Goal: Task Accomplishment & Management: Use online tool/utility

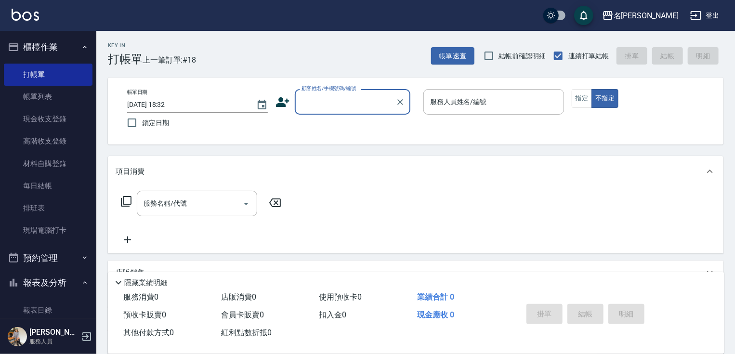
click at [0, 29] on div "名留竹林 登出" at bounding box center [367, 15] width 735 height 31
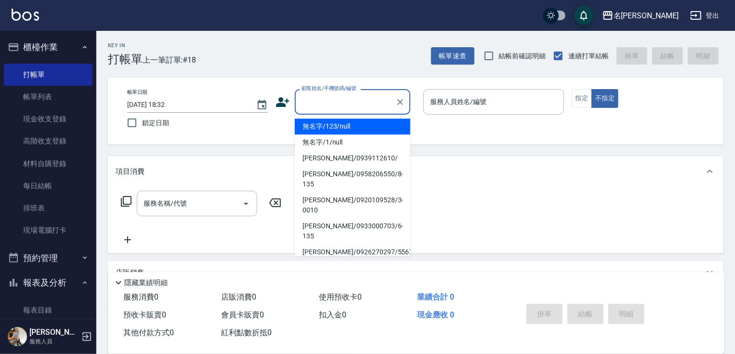
click at [372, 103] on input "顧客姓名/手機號碼/編號" at bounding box center [345, 101] width 92 height 17
click at [335, 127] on li "無名字/123/null" at bounding box center [353, 127] width 116 height 16
type input "無名字/123/null"
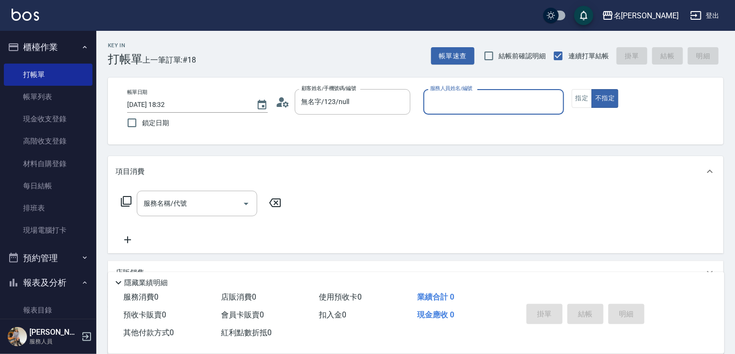
click at [464, 107] on input "服務人員姓名/編號" at bounding box center [494, 101] width 132 height 17
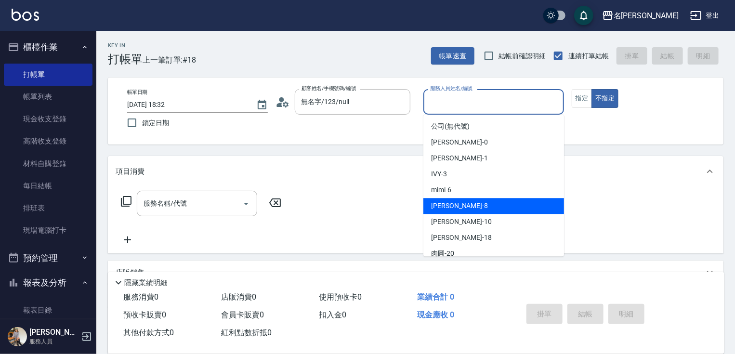
click at [474, 208] on div "曉容 -8" at bounding box center [493, 206] width 141 height 16
type input "曉容-8"
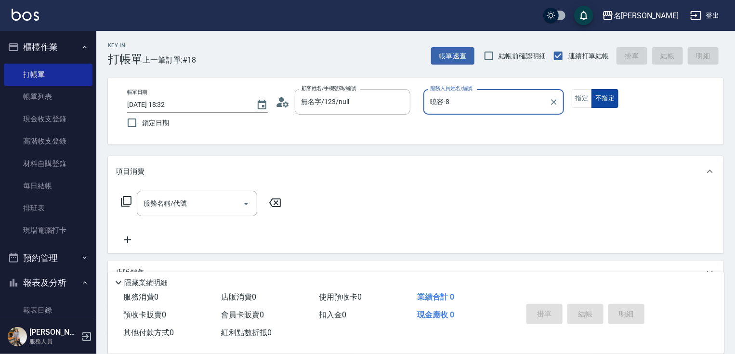
click at [605, 99] on button "不指定" at bounding box center [605, 98] width 27 height 19
click at [176, 203] on div "服務名稱/代號 服務名稱/代號" at bounding box center [197, 204] width 120 height 26
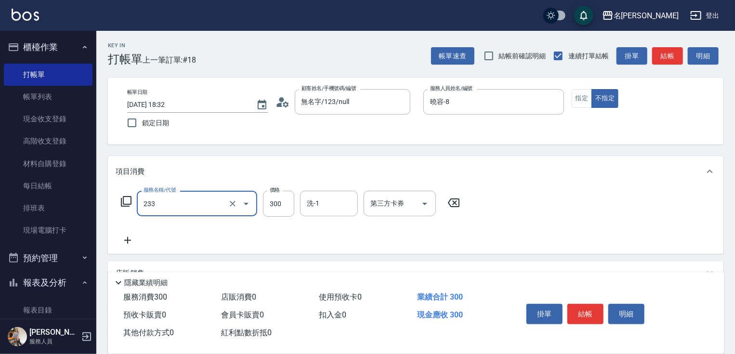
type input "洗髮300(233)"
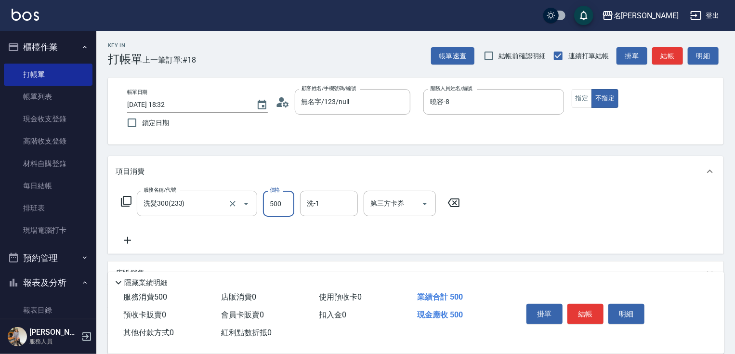
type input "500"
type input "肉圓-20"
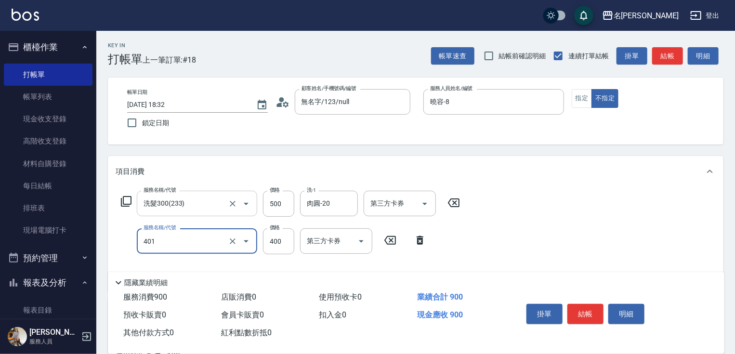
type input "剪髮(400)(401)"
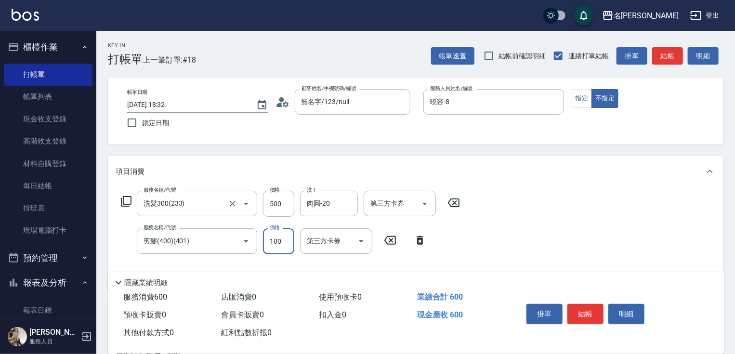
type input "100"
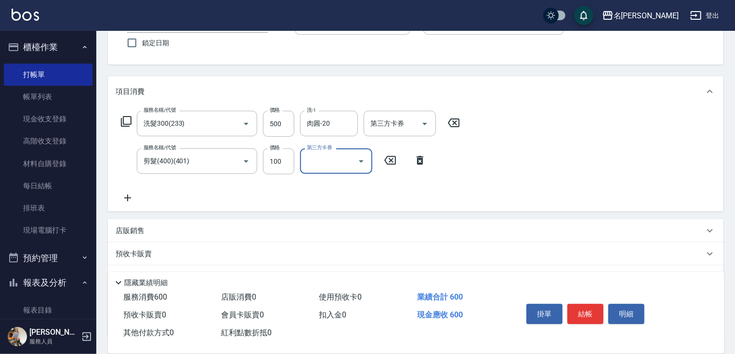
scroll to position [114, 0]
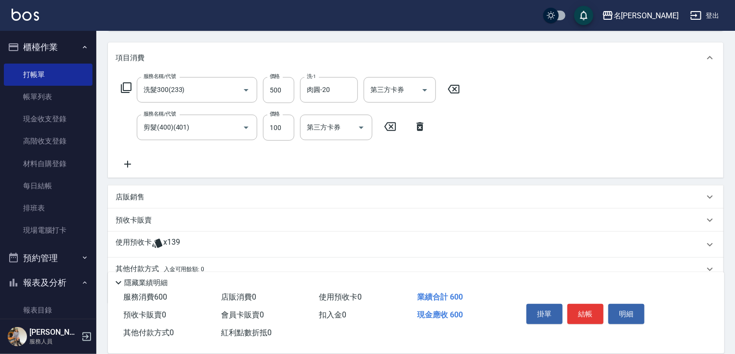
click at [128, 162] on icon at bounding box center [128, 164] width 24 height 12
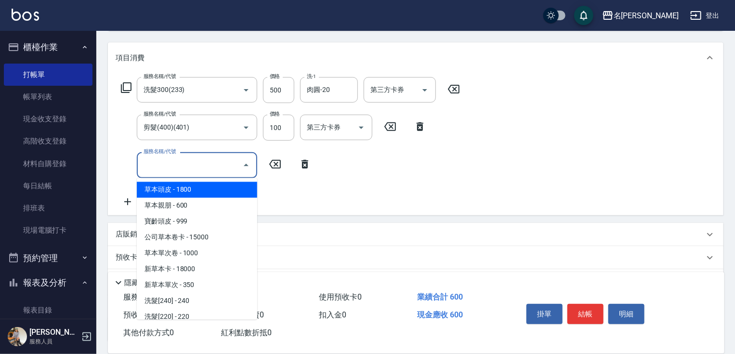
click at [165, 166] on input "服務名稱/代號" at bounding box center [189, 165] width 97 height 17
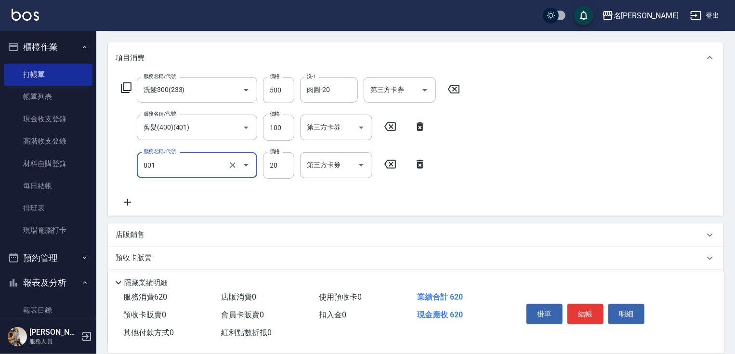
type input "潤絲20(801)"
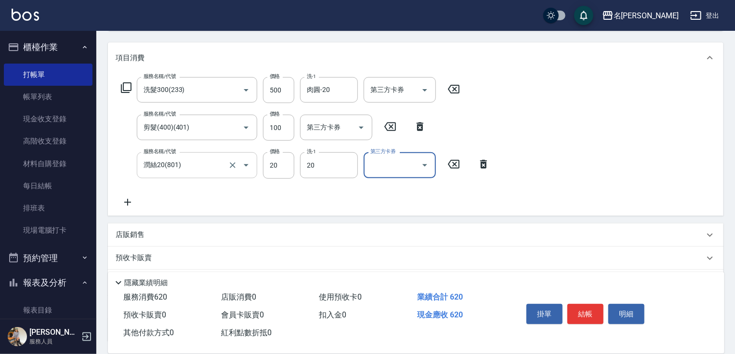
type input "肉圓-20"
click at [585, 306] on button "結帳" at bounding box center [585, 314] width 36 height 20
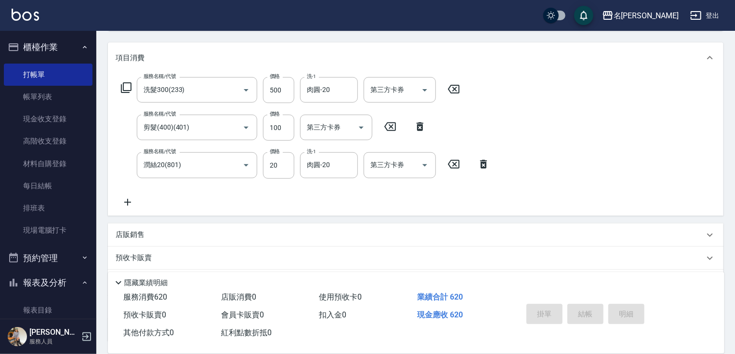
type input "2025/10/15 19:10"
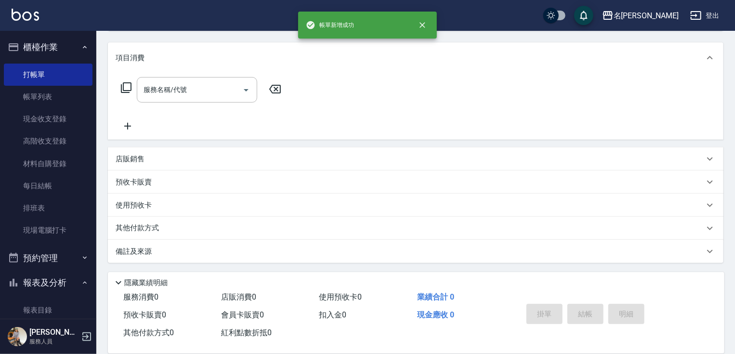
scroll to position [0, 0]
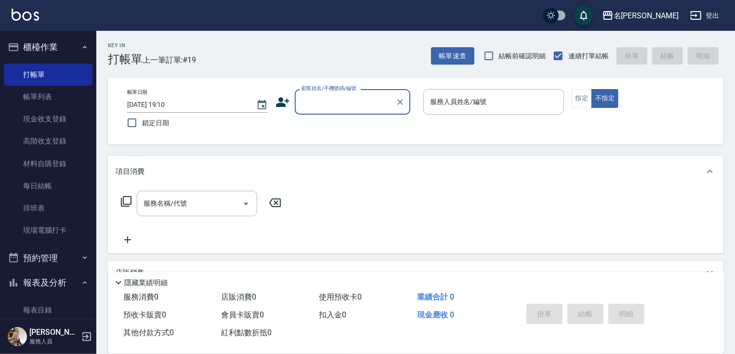
click at [325, 104] on input "顧客姓名/手機號碼/編號" at bounding box center [345, 101] width 92 height 17
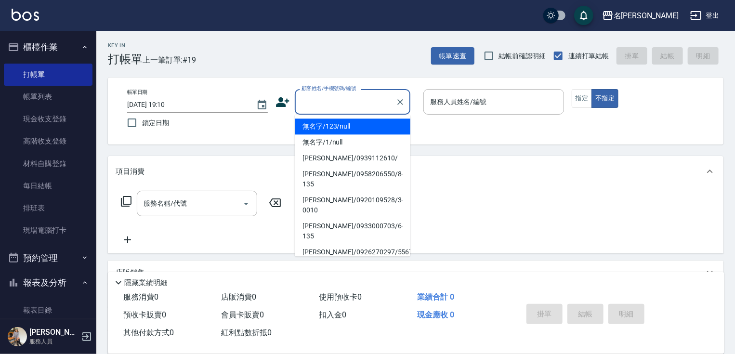
drag, startPoint x: 348, startPoint y: 124, endPoint x: 414, endPoint y: 124, distance: 66.0
click at [348, 120] on li "無名字/123/null" at bounding box center [353, 127] width 116 height 16
type input "無名字/123/null"
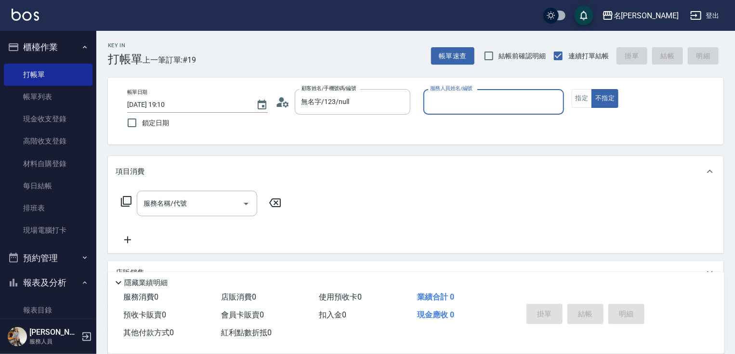
click at [471, 100] on input "服務人員姓名/編號" at bounding box center [494, 101] width 132 height 17
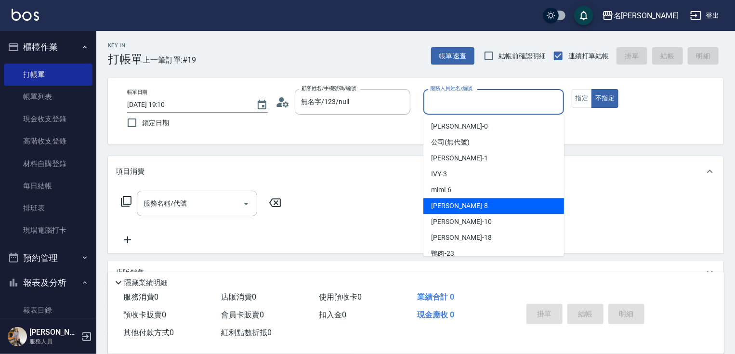
click at [494, 210] on div "曉容 -8" at bounding box center [493, 206] width 141 height 16
type input "曉容-8"
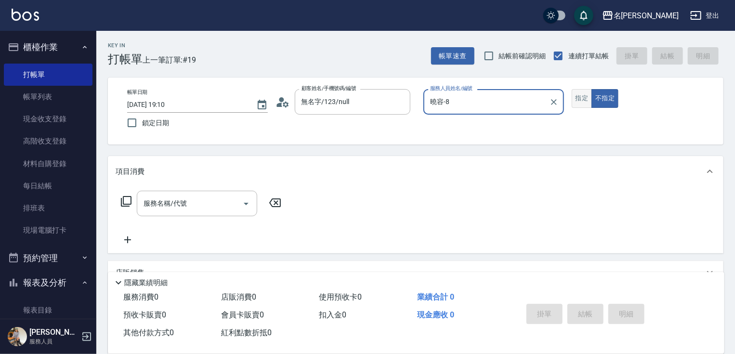
click at [579, 98] on button "指定" at bounding box center [582, 98] width 21 height 19
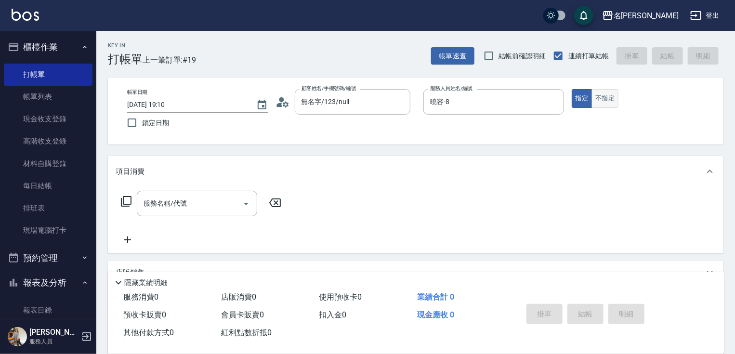
click at [608, 99] on button "不指定" at bounding box center [605, 98] width 27 height 19
click at [193, 203] on input "服務名稱/代號" at bounding box center [189, 203] width 97 height 17
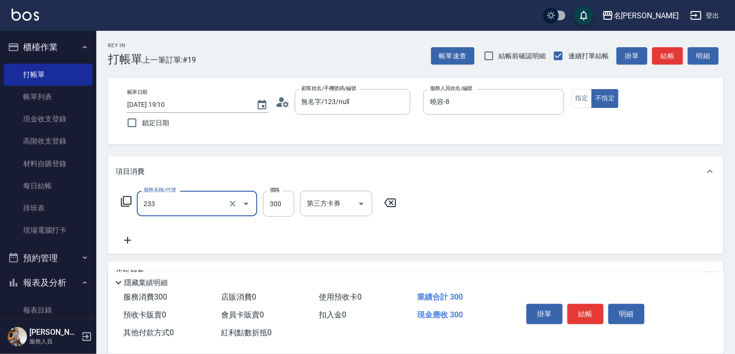
type input "洗髮300(233)"
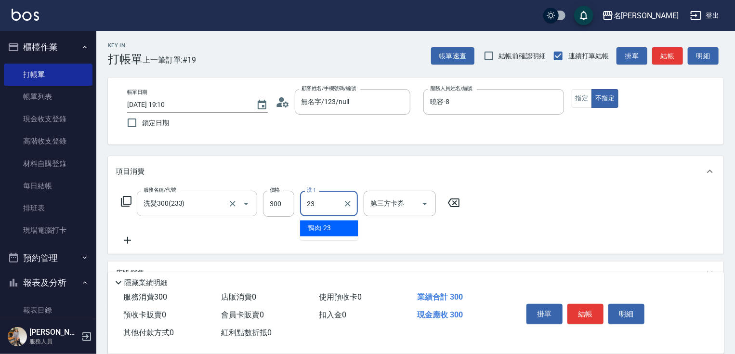
type input "鴨肉-23"
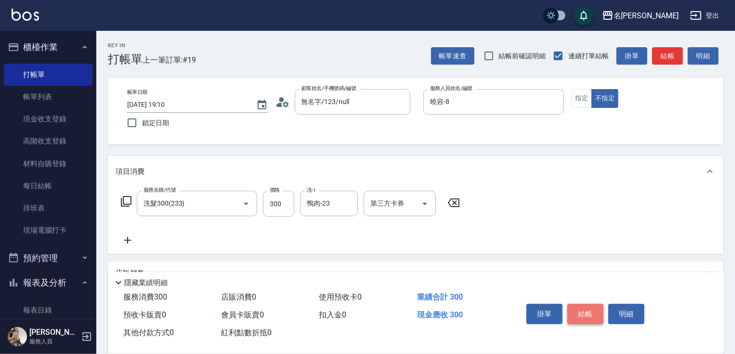
click at [590, 309] on button "結帳" at bounding box center [585, 314] width 36 height 20
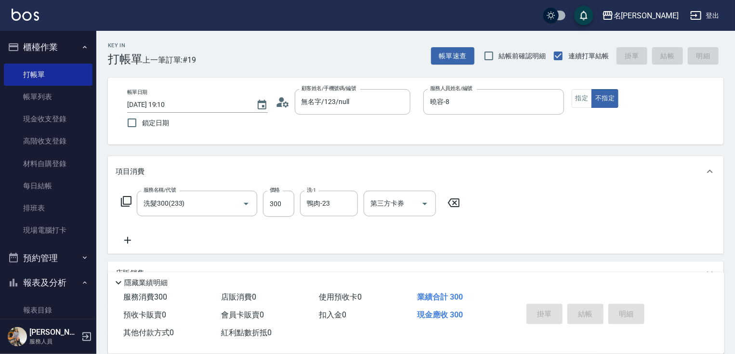
type input "2025/10/15 19:13"
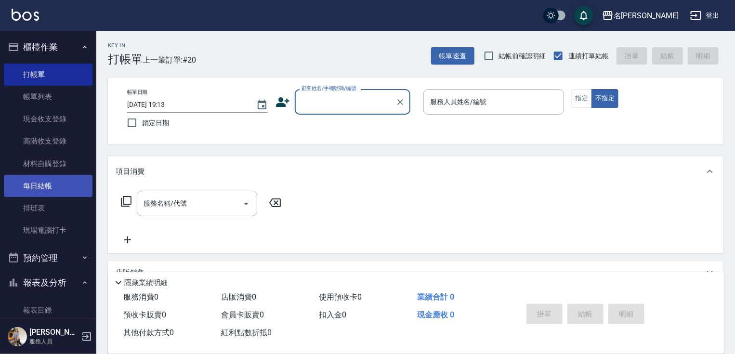
click at [62, 186] on link "每日結帳" at bounding box center [48, 186] width 89 height 22
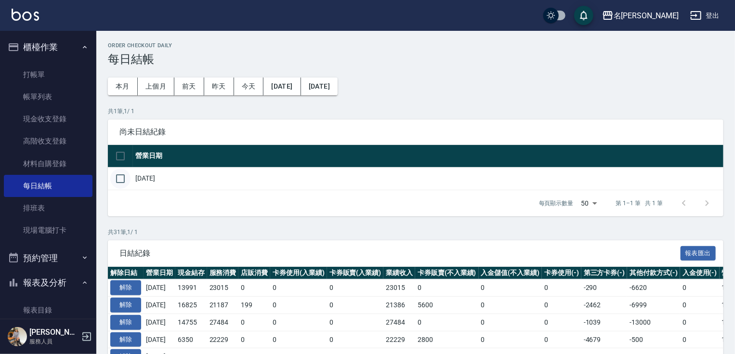
click at [116, 176] on input "checkbox" at bounding box center [120, 179] width 20 height 20
checkbox input "true"
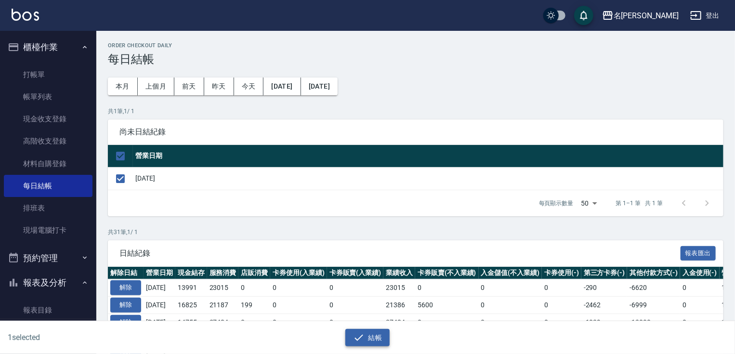
click at [365, 335] on button "結帳" at bounding box center [367, 338] width 45 height 18
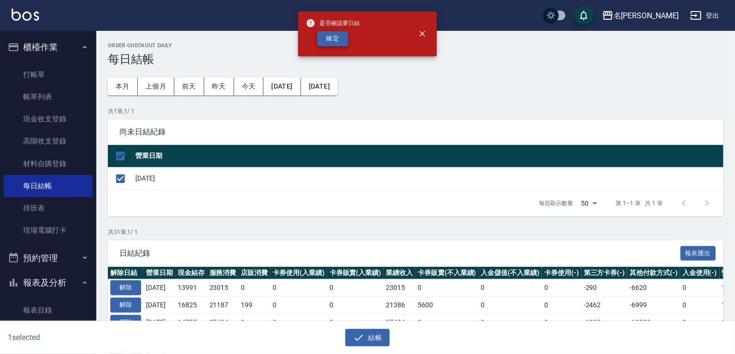
click at [338, 33] on button "確定" at bounding box center [332, 38] width 31 height 15
checkbox input "false"
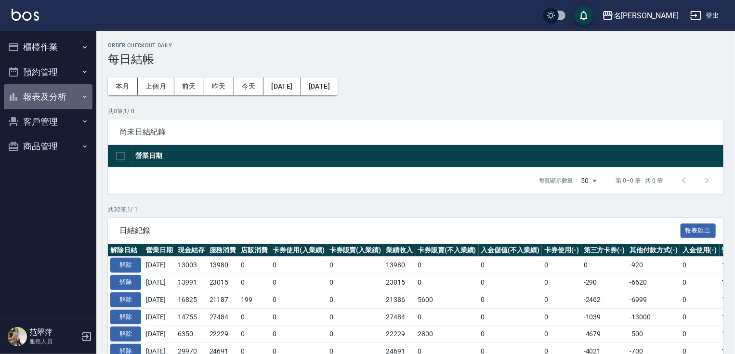
click at [62, 95] on button "報表及分析" at bounding box center [48, 96] width 89 height 25
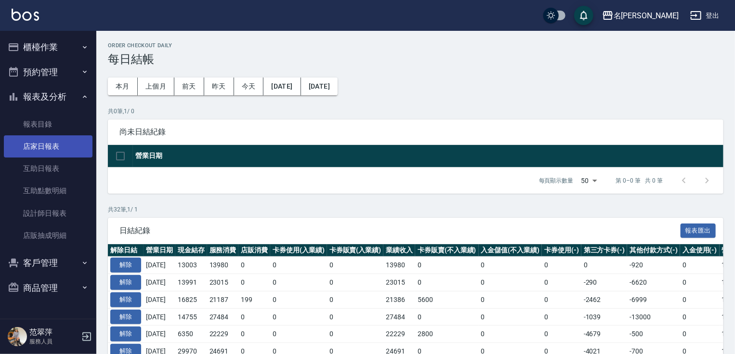
click at [79, 149] on link "店家日報表" at bounding box center [48, 146] width 89 height 22
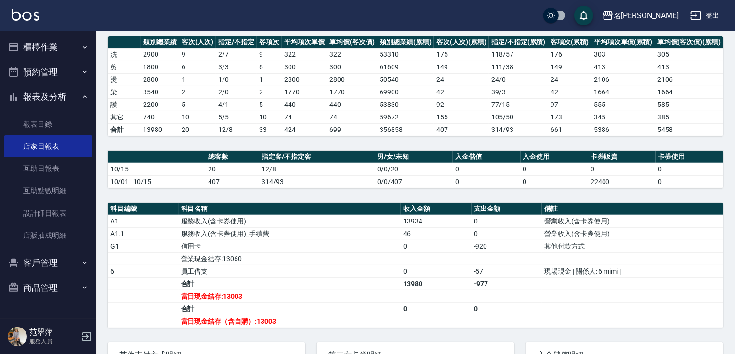
scroll to position [188, 0]
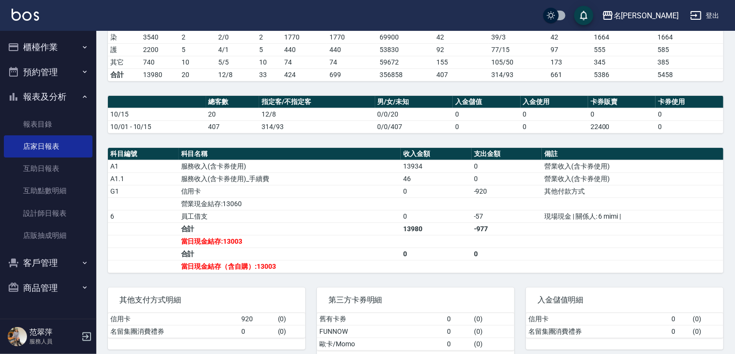
click at [440, 248] on td "0" at bounding box center [436, 254] width 71 height 13
